Goal: Communication & Community: Answer question/provide support

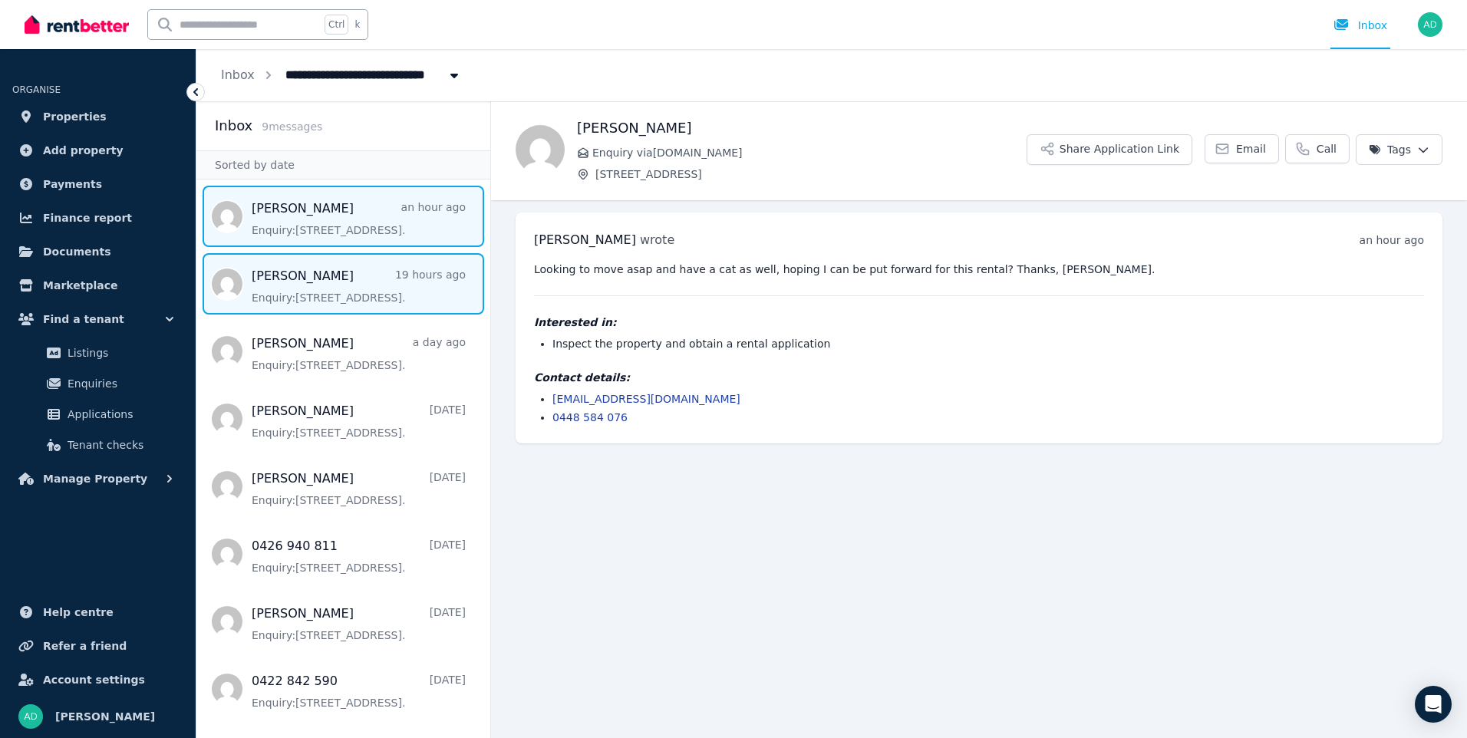
click at [267, 283] on span "Message list" at bounding box center [343, 283] width 294 height 61
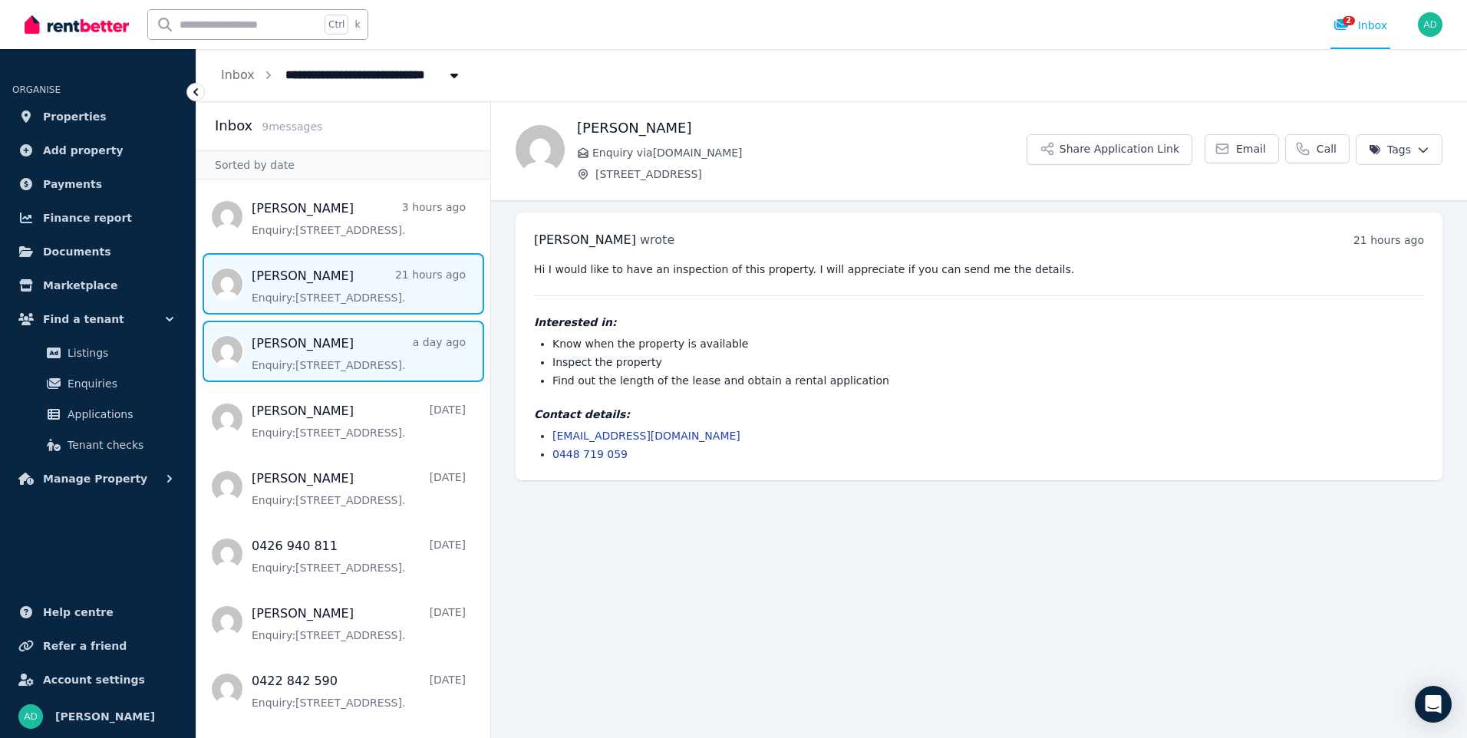
click at [255, 349] on span "Message list" at bounding box center [343, 351] width 294 height 61
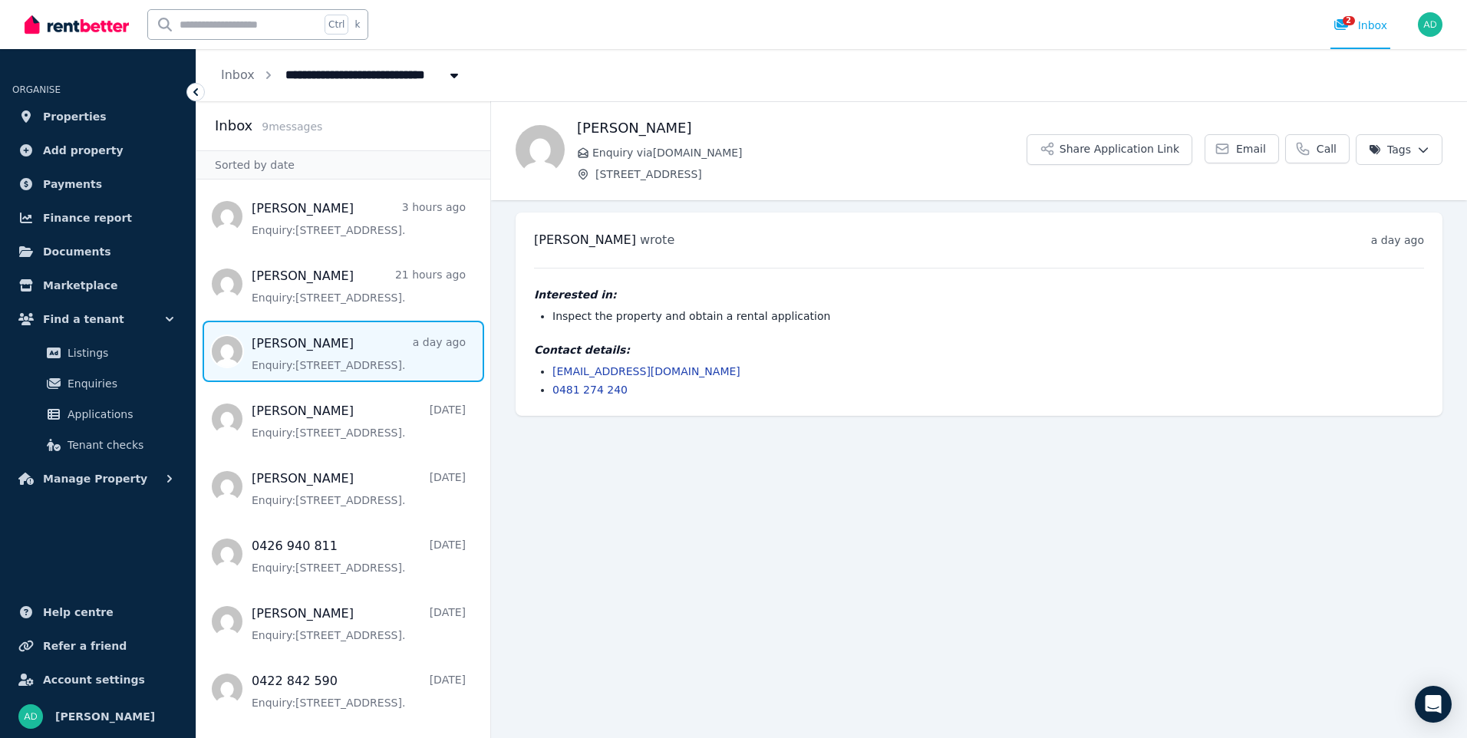
click at [564, 239] on span "[PERSON_NAME]" at bounding box center [585, 239] width 102 height 15
click at [625, 239] on span "[PERSON_NAME]" at bounding box center [585, 239] width 102 height 15
drag, startPoint x: 532, startPoint y: 239, endPoint x: 625, endPoint y: 239, distance: 93.6
click at [625, 239] on div "[PERSON_NAME] wrote a day ago 6:54 am [DATE][DATE] Interested in: Inspect the p…" at bounding box center [978, 313] width 927 height 203
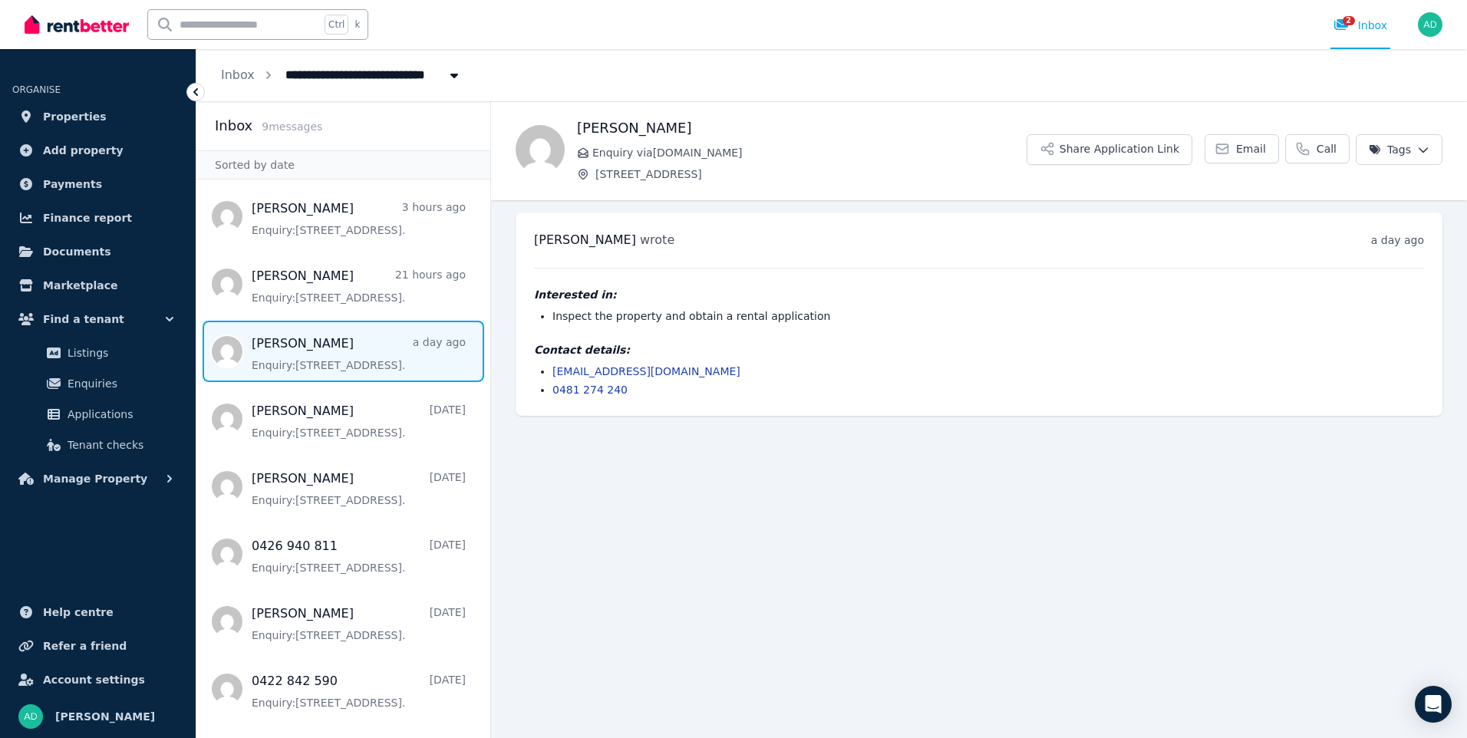
copy span "[PERSON_NAME]"
